Goal: Task Accomplishment & Management: Understand process/instructions

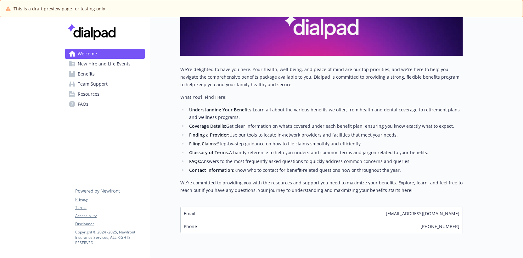
scroll to position [110, 0]
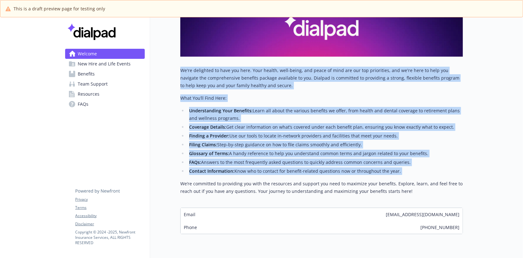
drag, startPoint x: 179, startPoint y: 73, endPoint x: 243, endPoint y: 177, distance: 121.9
click at [243, 177] on div "Welcome Explore company benefits Team support benefits Get new hire information…" at bounding box center [306, 74] width 313 height 334
click at [243, 177] on div "We're delighted to have you here. Your health, well-being, and peace of mind ar…" at bounding box center [321, 131] width 283 height 128
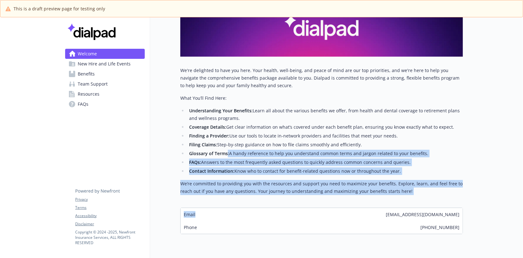
drag, startPoint x: 259, startPoint y: 214, endPoint x: 228, endPoint y: 156, distance: 65.7
click at [228, 156] on div "We're delighted to have you here. Your health, well-being, and peace of mind ar…" at bounding box center [321, 150] width 283 height 167
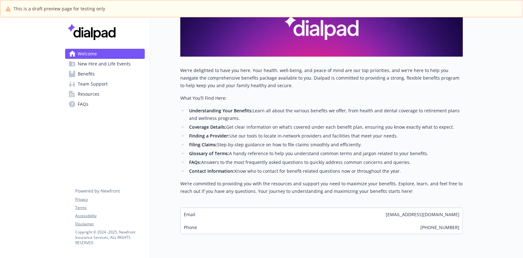
click at [171, 89] on div "Welcome Explore company benefits Team support benefits Get new hire information…" at bounding box center [306, 74] width 313 height 334
click at [118, 64] on span "New Hire and Life Events" at bounding box center [104, 64] width 53 height 10
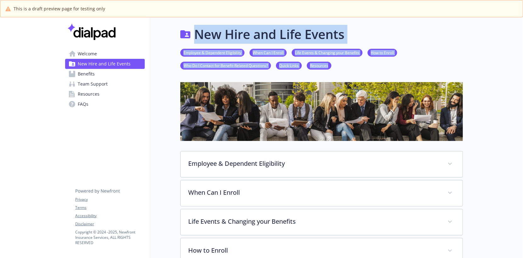
drag, startPoint x: 163, startPoint y: 23, endPoint x: 341, endPoint y: 67, distance: 183.8
click at [341, 67] on div "New Hire and Life Events Employee & Dependent Eligibility When Can I Enroll Lif…" at bounding box center [306, 225] width 313 height 416
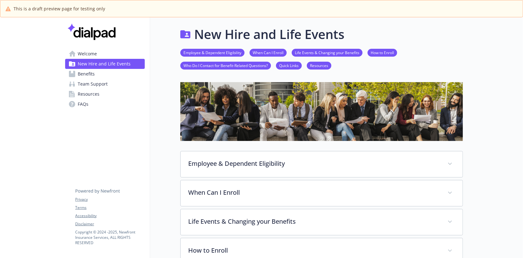
click at [341, 67] on ul "Employee & Dependent Eligibility When Can I Enroll Life Events & Changing your …" at bounding box center [321, 59] width 283 height 21
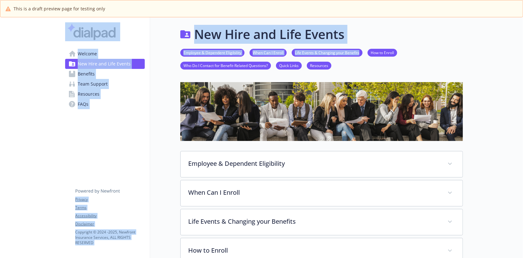
drag, startPoint x: 353, startPoint y: 67, endPoint x: 119, endPoint y: 29, distance: 236.9
click at [119, 29] on div "Skip to main content Welcome New Hire and Life Events Benefits Team Support Res…" at bounding box center [261, 244] width 403 height 454
click at [172, 37] on div "New Hire and Life Events Employee & Dependent Eligibility When Can I Enroll Lif…" at bounding box center [306, 225] width 313 height 416
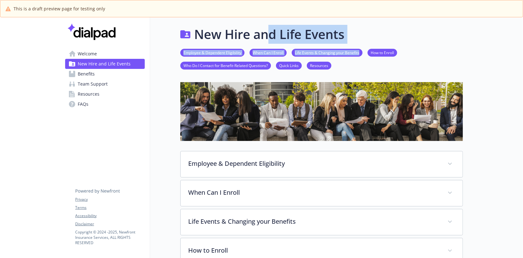
drag, startPoint x: 351, startPoint y: 66, endPoint x: 269, endPoint y: 34, distance: 88.7
click at [269, 34] on div "New Hire and Life Events Employee & Dependent Eligibility When Can I Enroll Lif…" at bounding box center [306, 225] width 313 height 416
drag, startPoint x: 162, startPoint y: 34, endPoint x: 364, endPoint y: 70, distance: 205.7
click at [364, 70] on div "New Hire and Life Events Employee & Dependent Eligibility When Can I Enroll Lif…" at bounding box center [306, 225] width 313 height 416
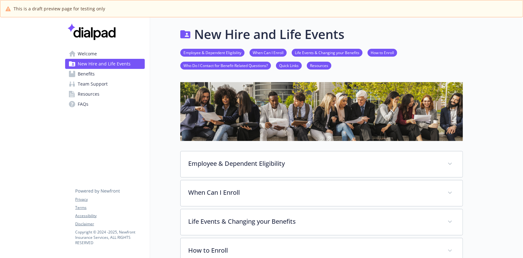
click at [364, 70] on div "Employee & Dependent Eligibility When Can I Enroll Life Events & Changing your …" at bounding box center [321, 59] width 283 height 31
click at [487, 76] on div at bounding box center [493, 244] width 60 height 454
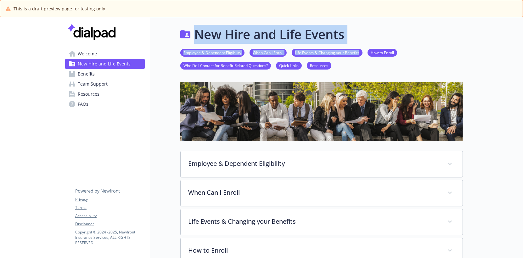
drag, startPoint x: 177, startPoint y: 31, endPoint x: 363, endPoint y: 66, distance: 190.1
click at [363, 66] on div "New Hire and Life Events Employee & Dependent Eligibility When Can I Enroll Lif…" at bounding box center [306, 225] width 313 height 416
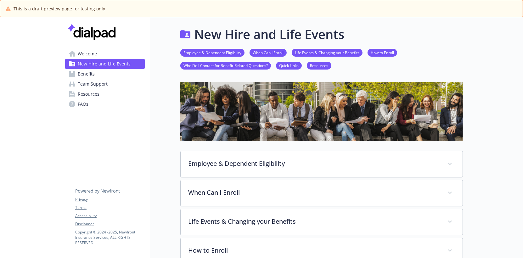
click at [363, 66] on ul "Employee & Dependent Eligibility When Can I Enroll Life Events & Changing your …" at bounding box center [321, 59] width 283 height 21
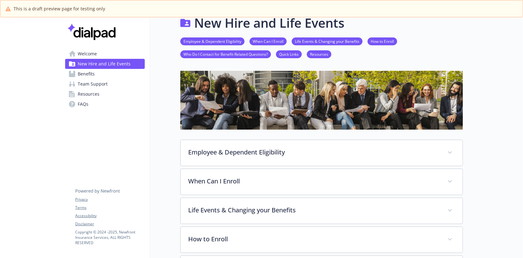
scroll to position [13, 0]
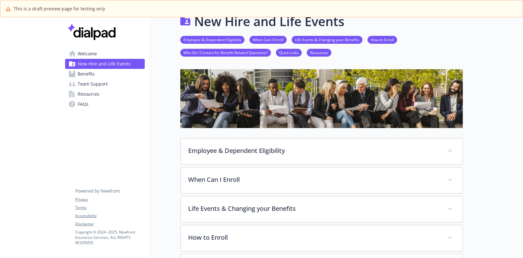
drag, startPoint x: 477, startPoint y: 177, endPoint x: 478, endPoint y: 137, distance: 40.0
click at [478, 137] on div at bounding box center [493, 231] width 60 height 454
drag, startPoint x: 482, startPoint y: 225, endPoint x: 470, endPoint y: 152, distance: 74.0
click at [470, 152] on div at bounding box center [493, 231] width 60 height 454
drag, startPoint x: 481, startPoint y: 33, endPoint x: 494, endPoint y: 154, distance: 122.1
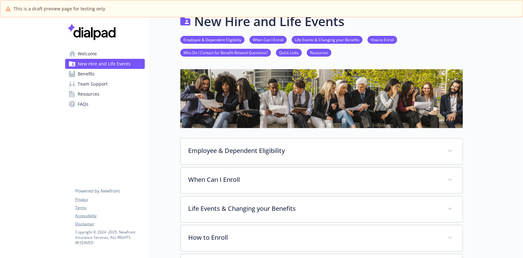
click at [494, 154] on div at bounding box center [493, 231] width 60 height 454
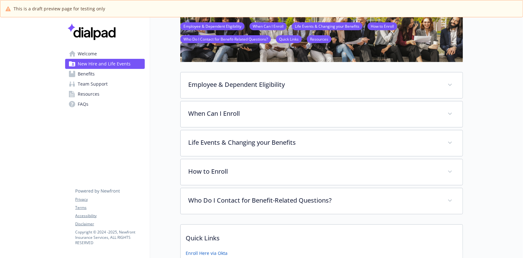
scroll to position [82, 0]
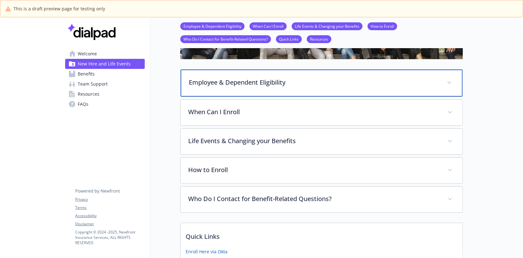
click at [438, 84] on p "Employee & Dependent Eligibility" at bounding box center [314, 82] width 250 height 9
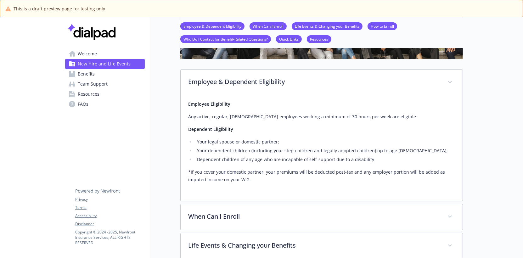
click at [171, 100] on div "New Hire and Life Events Employee & Dependent Eligibility When Can I Enroll Lif…" at bounding box center [306, 197] width 313 height 522
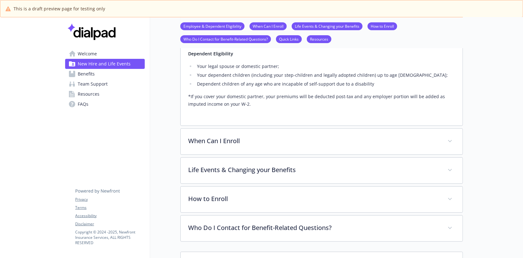
scroll to position [171, 0]
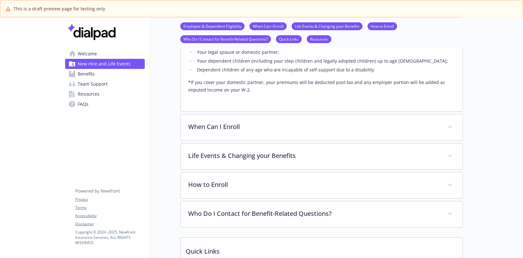
click at [216, 113] on div "Employee & Dependent Eligibility Employee Eligibility Any active, regular, [DEM…" at bounding box center [321, 104] width 283 height 248
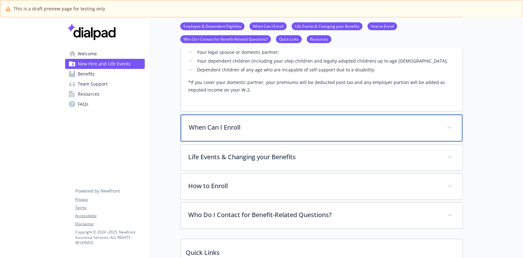
click at [220, 126] on p "When Can I Enroll" at bounding box center [314, 127] width 250 height 9
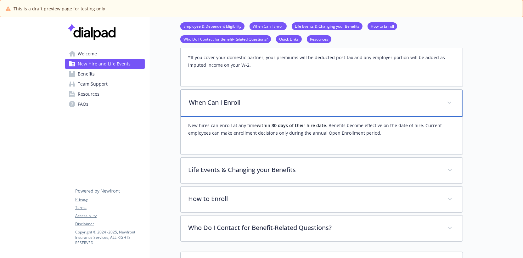
scroll to position [197, 0]
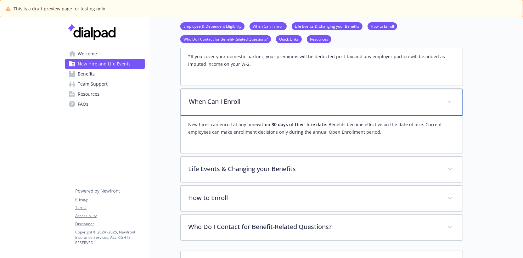
click at [226, 99] on p "When Can I Enroll" at bounding box center [314, 101] width 250 height 9
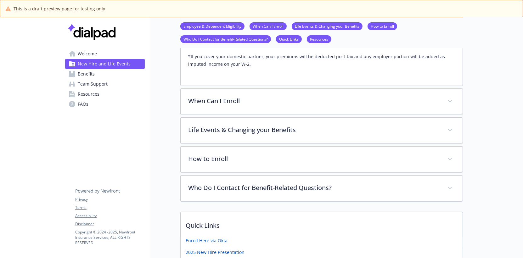
click at [235, 115] on div "Employee & Dependent Eligibility Employee Eligibility Any active, regular, [DEM…" at bounding box center [321, 78] width 283 height 248
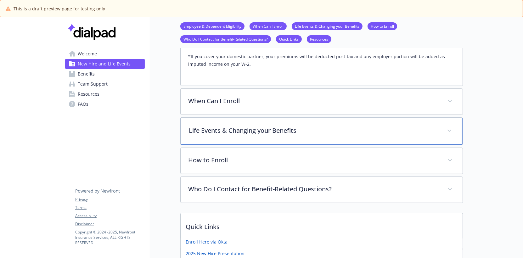
click at [237, 127] on p "Life Events & Changing your Benefits" at bounding box center [314, 130] width 250 height 9
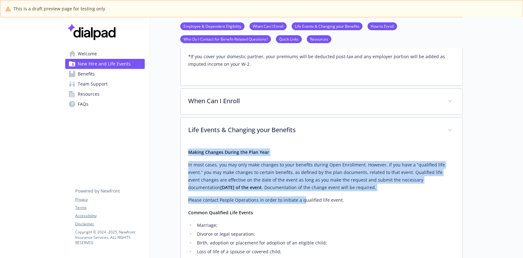
drag, startPoint x: 187, startPoint y: 149, endPoint x: 304, endPoint y: 204, distance: 129.6
click at [304, 203] on div "Making Changes During the Plan Year In most cases, you may only make changes to…" at bounding box center [322, 247] width 282 height 209
click at [304, 204] on div "Making Changes During the Plan Year In most cases, you may only make changes to…" at bounding box center [321, 242] width 267 height 186
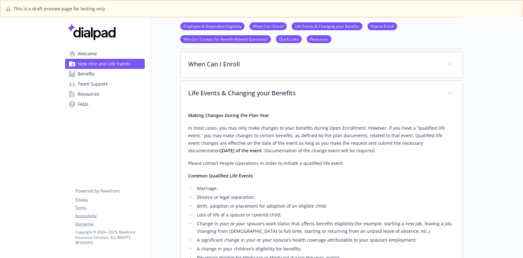
scroll to position [187, 0]
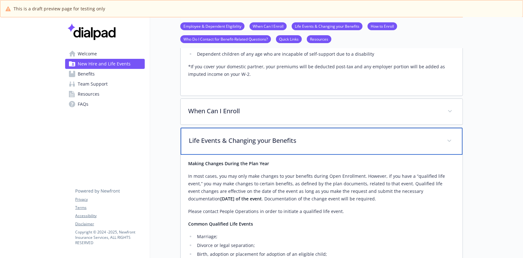
click at [302, 134] on div "Life Events & Changing your Benefits" at bounding box center [322, 141] width 282 height 27
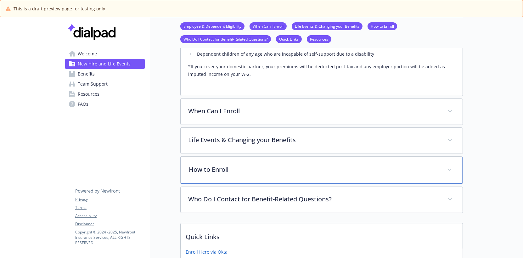
click at [302, 179] on div "How to Enroll" at bounding box center [322, 170] width 282 height 27
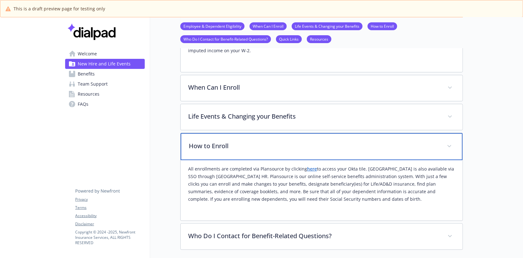
scroll to position [223, 0]
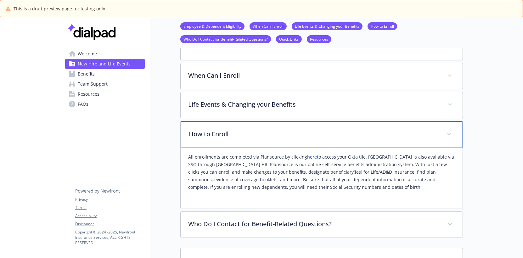
click at [284, 132] on p "How to Enroll" at bounding box center [314, 133] width 250 height 9
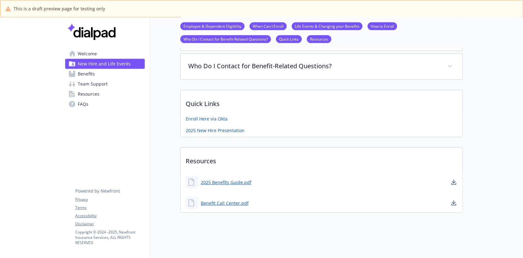
scroll to position [0, 0]
